Goal: Information Seeking & Learning: Find specific fact

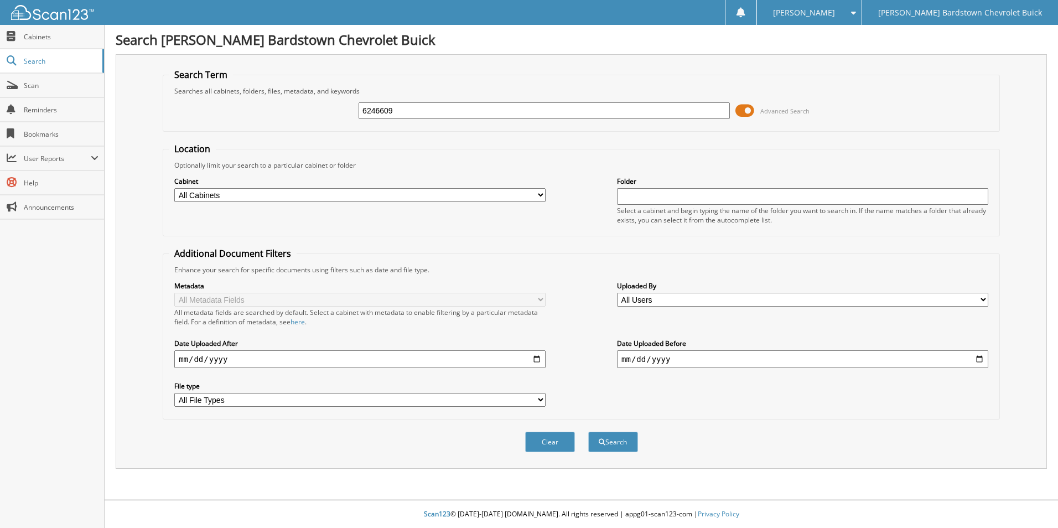
type input "6246609"
click at [588, 432] on button "Search" at bounding box center [613, 442] width 50 height 20
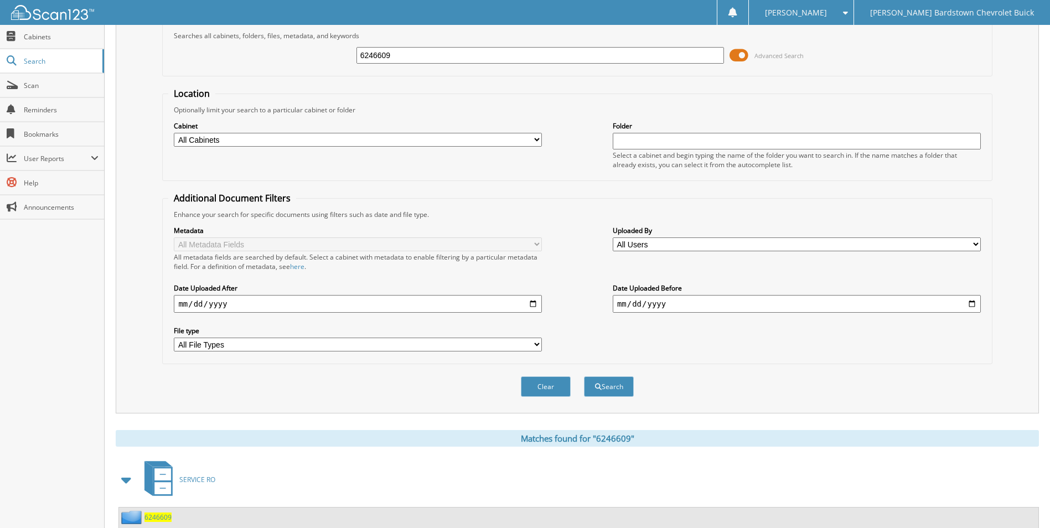
scroll to position [134, 0]
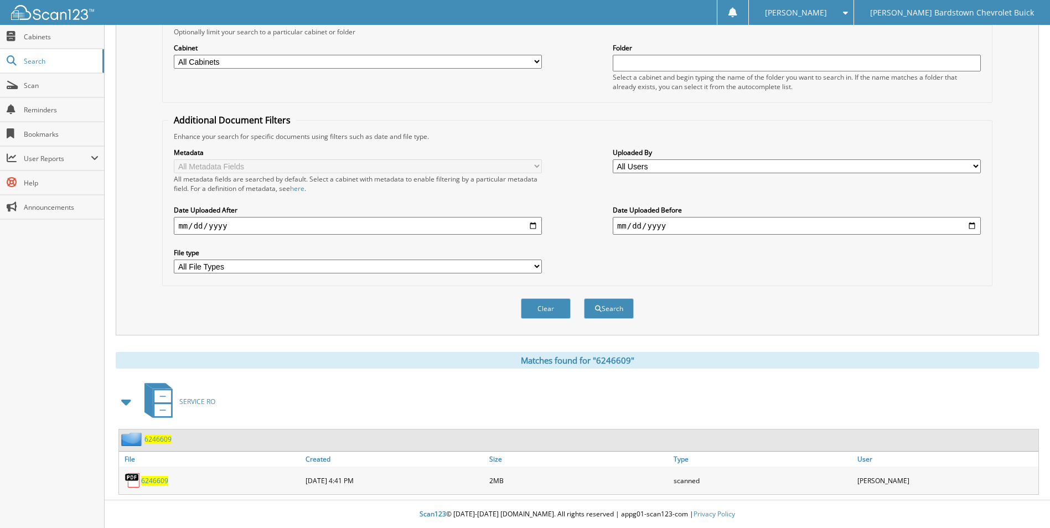
click at [165, 439] on span "6246609" at bounding box center [157, 438] width 27 height 9
